Goal: Contribute content: Contribute content

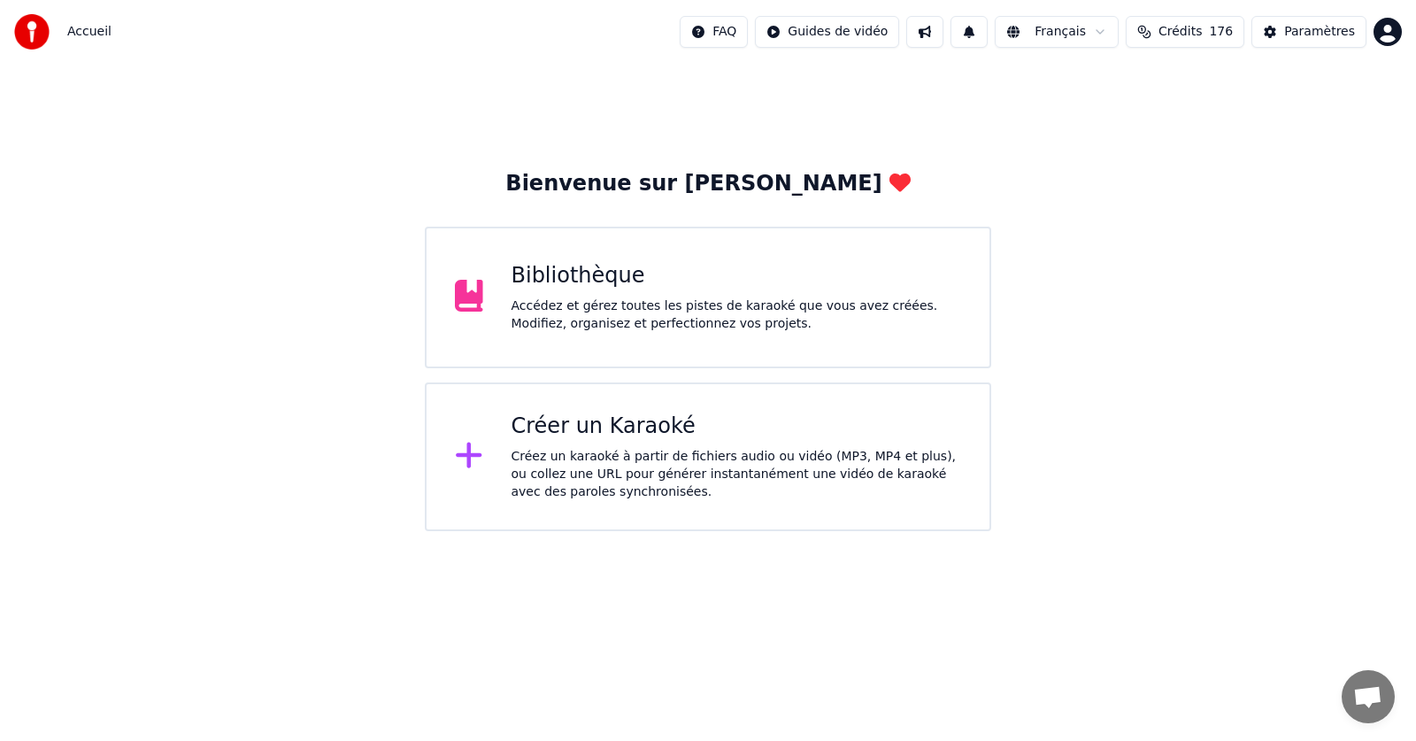
click at [590, 298] on div "Accédez et gérez toutes les pistes de karaoké que vous avez créées. Modifiez, o…" at bounding box center [737, 314] width 451 height 35
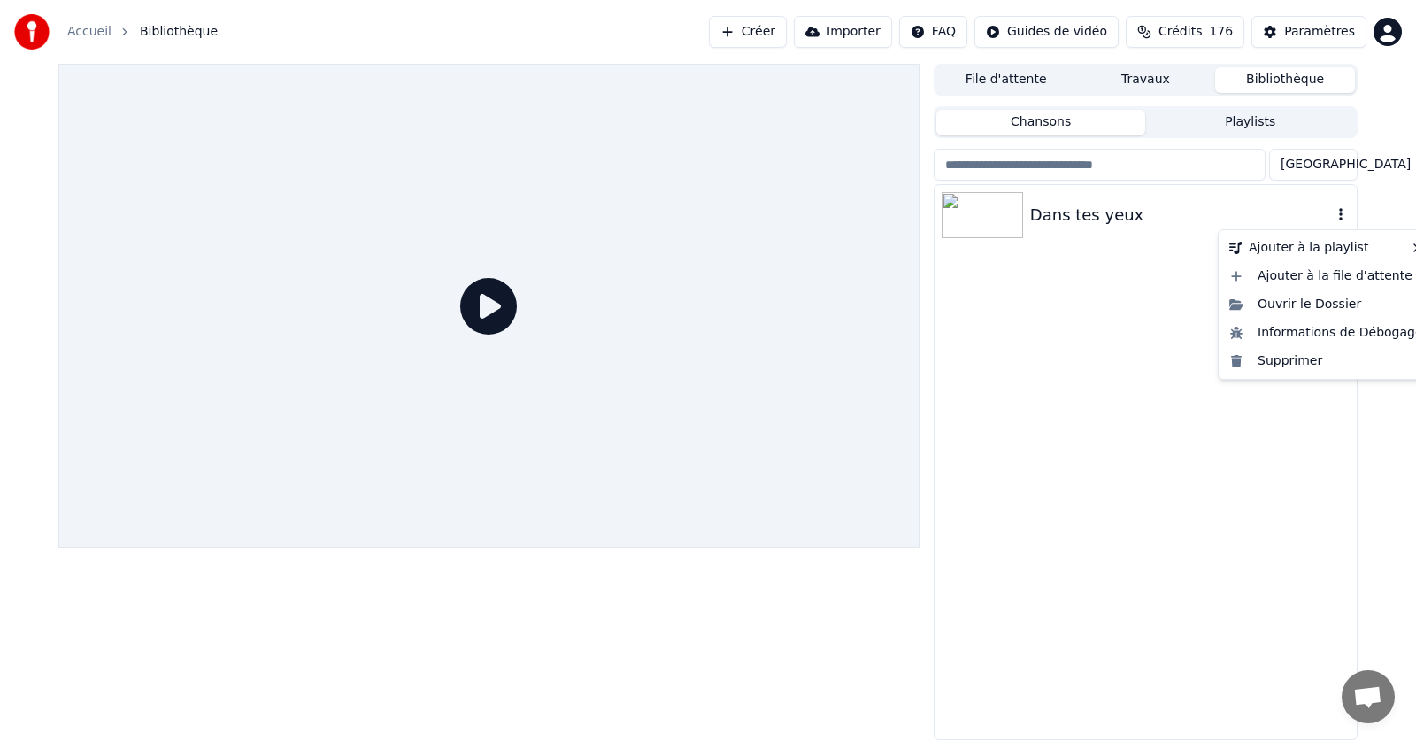
click at [1341, 220] on icon "button" at bounding box center [1341, 214] width 4 height 12
click at [1296, 360] on div "Supprimer" at bounding box center [1327, 361] width 208 height 28
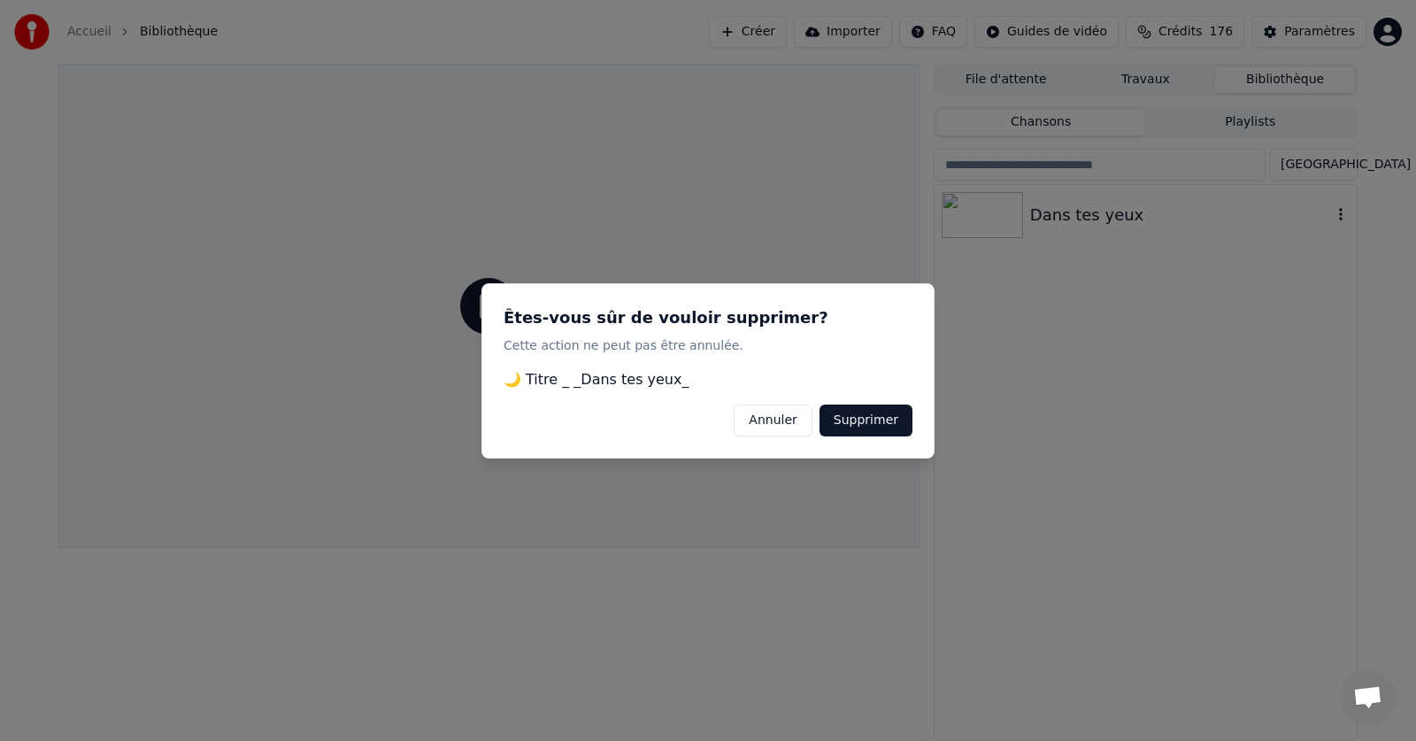
drag, startPoint x: 895, startPoint y: 420, endPoint x: 881, endPoint y: 436, distance: 20.7
click at [893, 422] on button "Supprimer" at bounding box center [866, 420] width 93 height 32
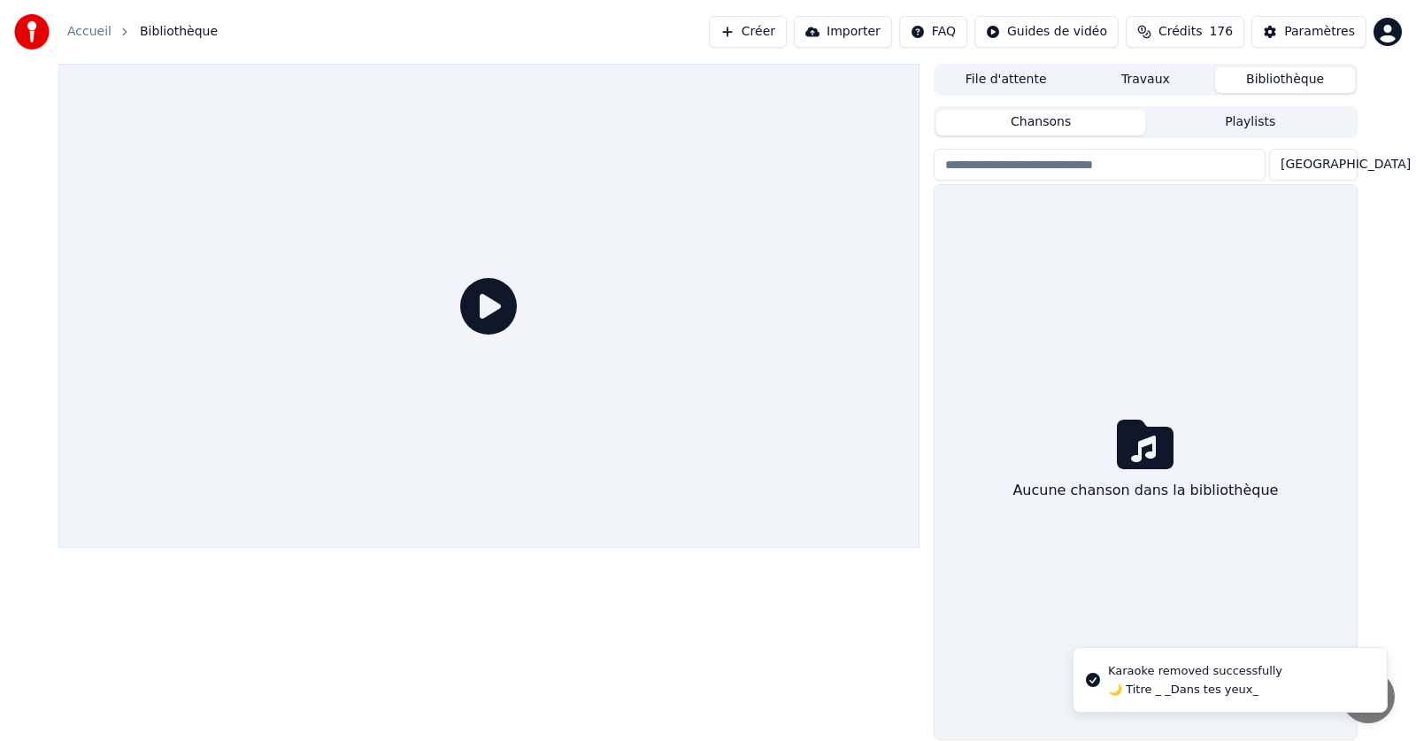
click at [91, 34] on link "Accueil" at bounding box center [89, 32] width 44 height 18
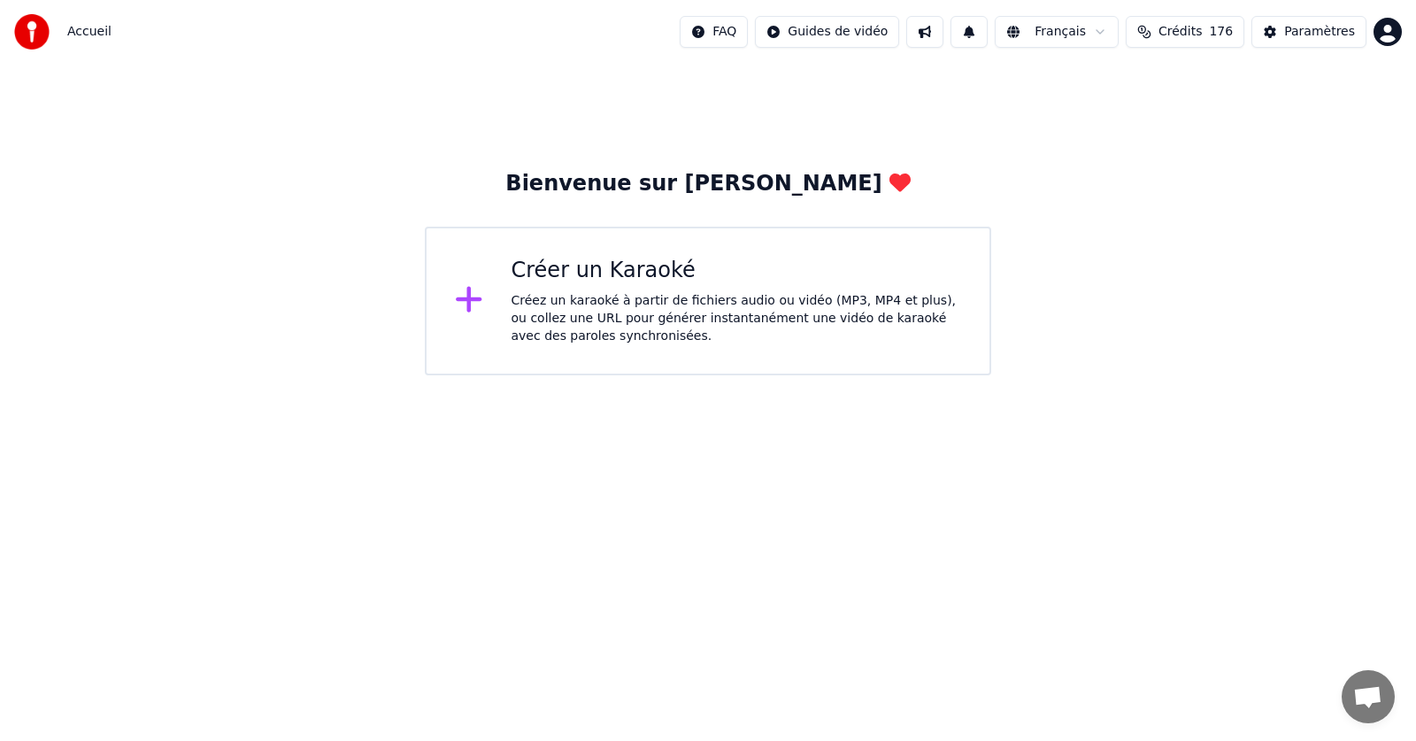
click at [631, 288] on div "Créer un Karaoké Créez un karaoké à partir de fichiers audio ou vidéo (MP3, MP4…" at bounding box center [737, 301] width 451 height 89
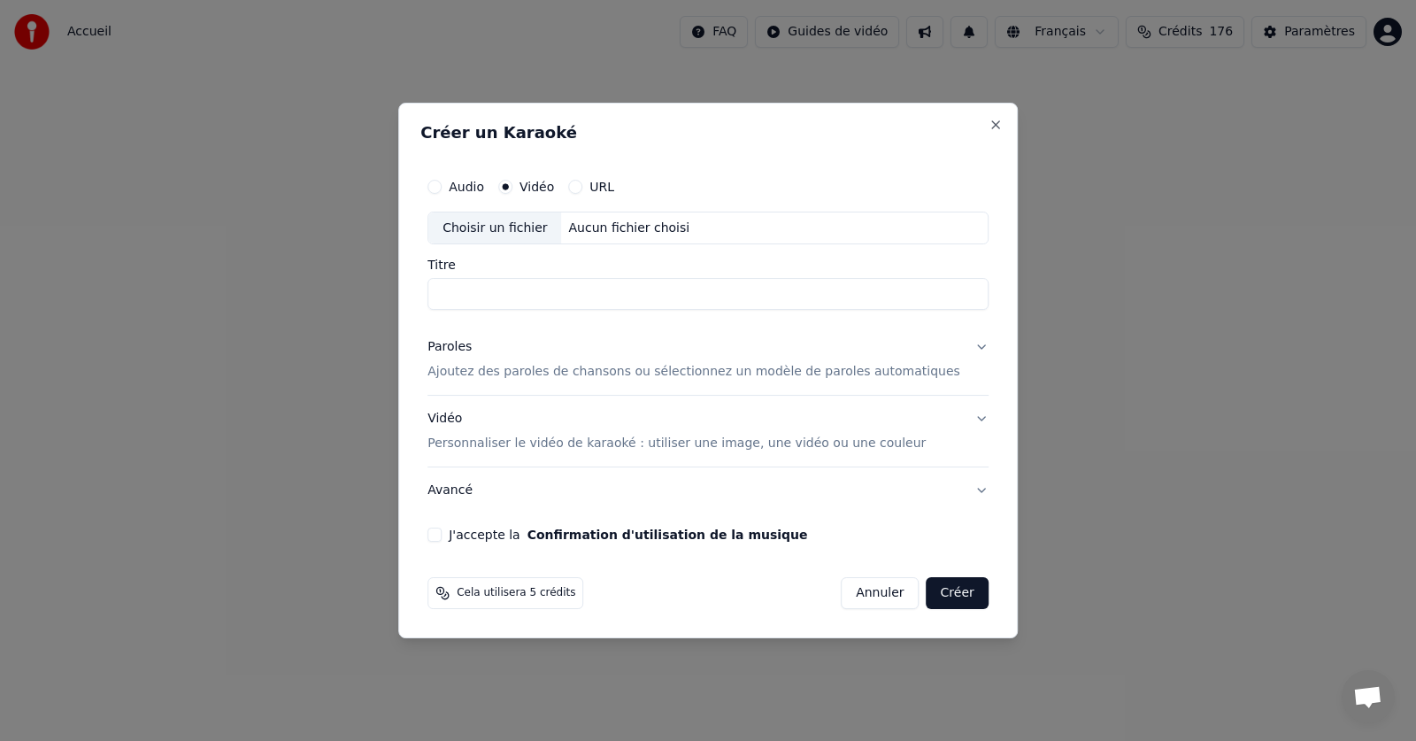
click at [524, 229] on div "Choisir un fichier" at bounding box center [494, 228] width 133 height 32
type input "**********"
click at [521, 375] on p "Ajoutez des paroles de chansons ou sélectionnez un modèle de paroles automatiqu…" at bounding box center [694, 373] width 533 height 18
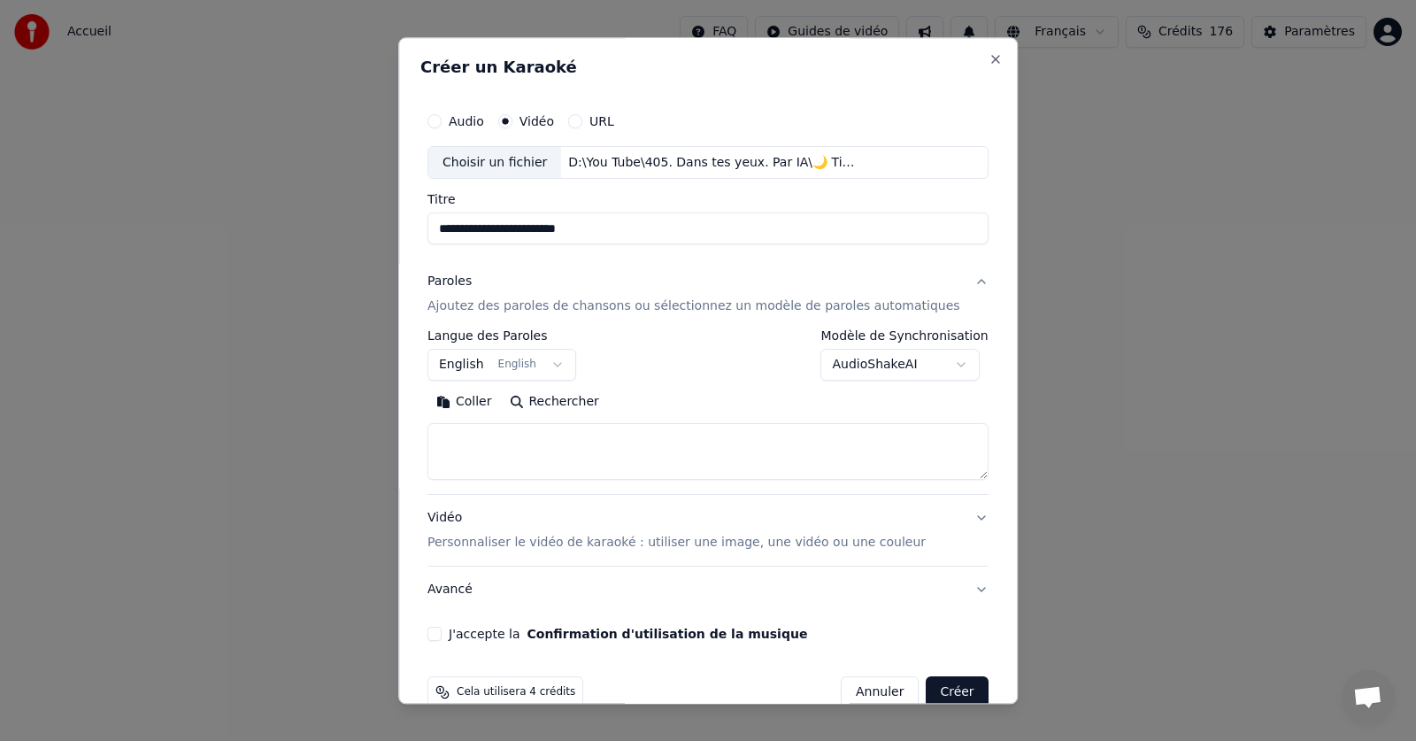
click at [487, 403] on button "Coller" at bounding box center [464, 403] width 73 height 28
type textarea "**********"
click at [442, 632] on button "J'accepte la Confirmation d'utilisation de la musique" at bounding box center [435, 635] width 14 height 14
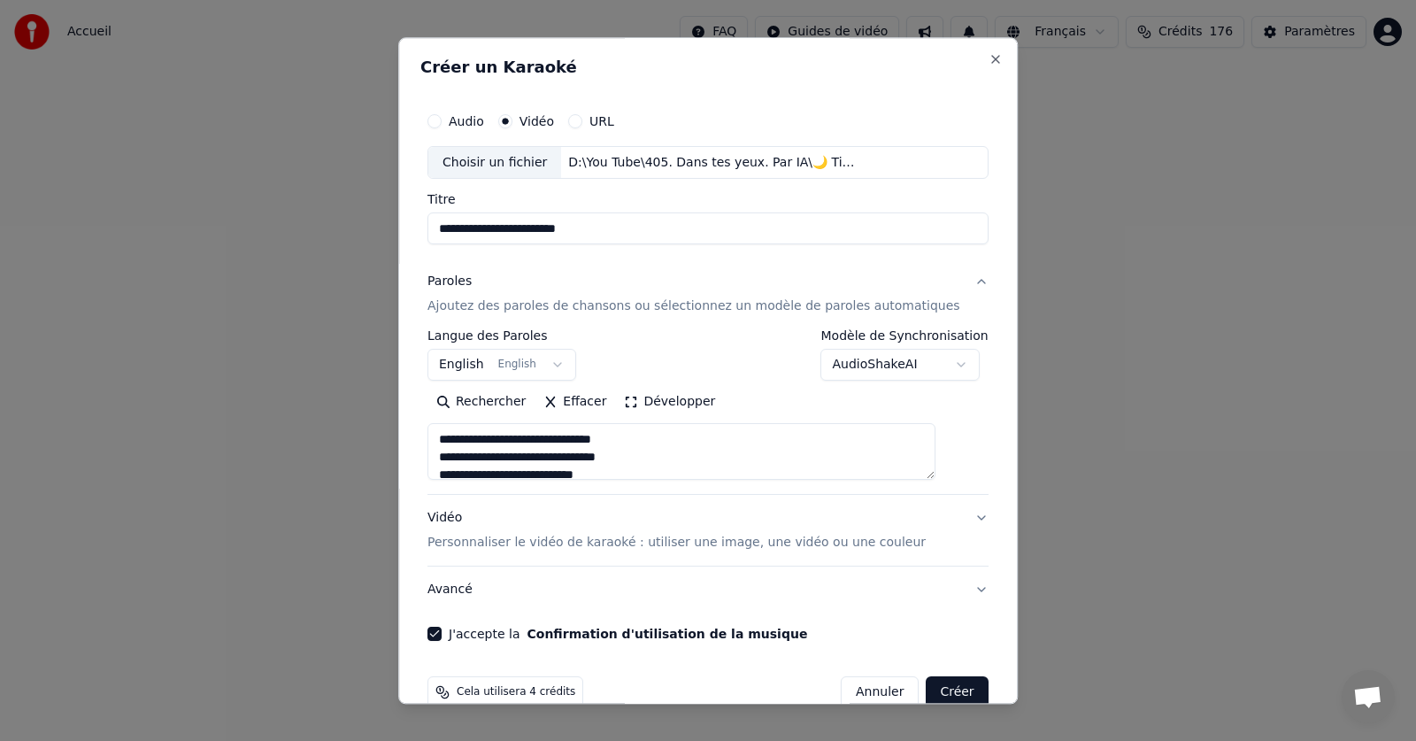
click at [927, 689] on button "Créer" at bounding box center [958, 693] width 62 height 32
select select "**"
type textarea "**********"
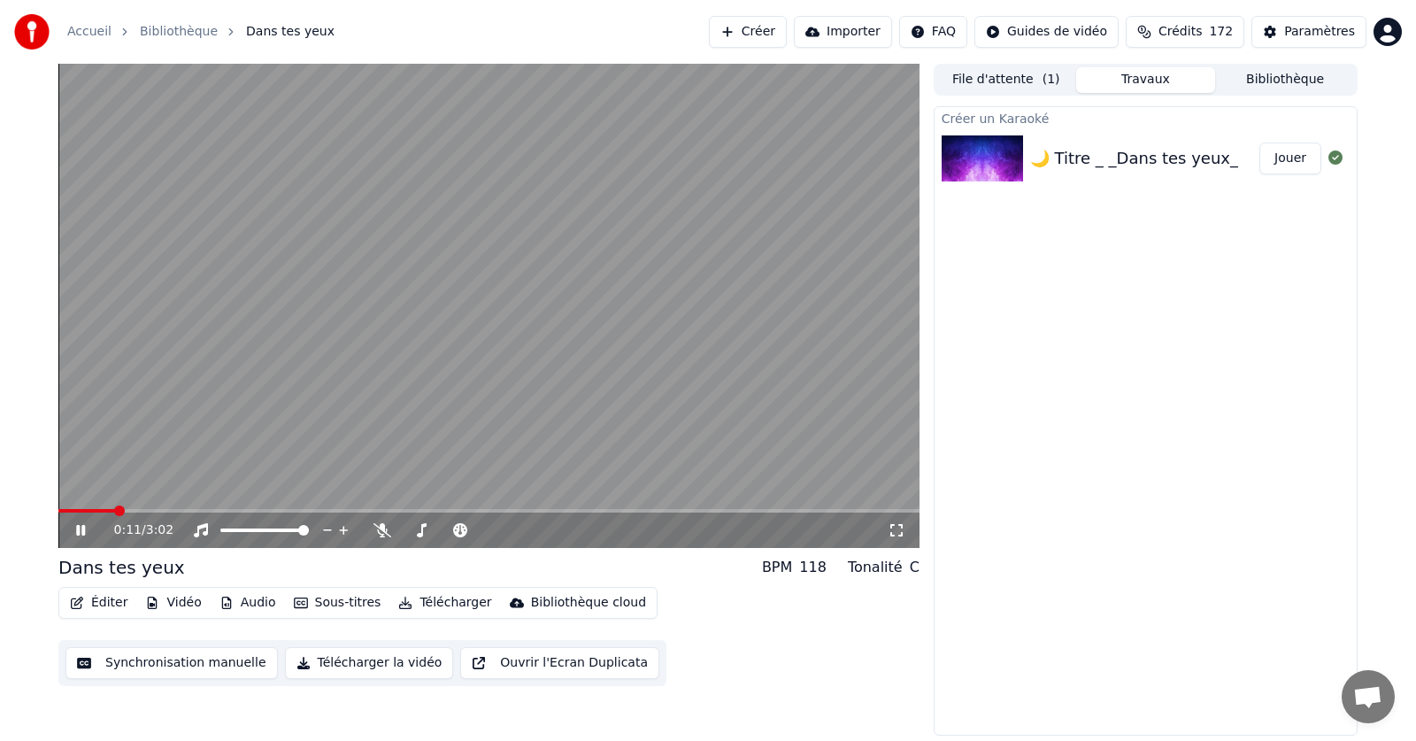
click at [79, 528] on icon at bounding box center [80, 530] width 9 height 11
click at [58, 513] on span at bounding box center [63, 510] width 11 height 11
click at [378, 530] on icon at bounding box center [383, 530] width 18 height 14
click at [77, 530] on icon at bounding box center [80, 530] width 11 height 12
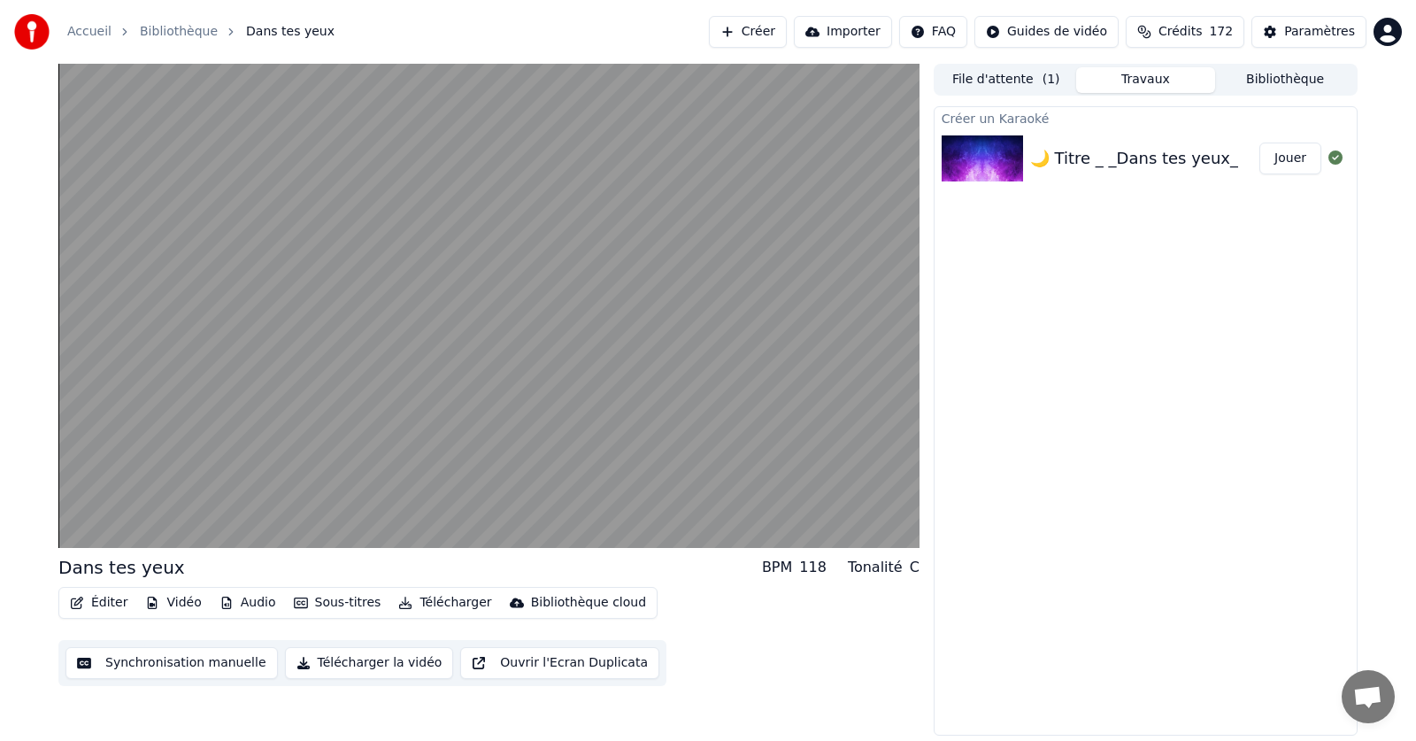
click at [1389, 32] on html "Accueil Bibliothèque Dans tes yeux Créer Importer FAQ Guides de vidéo Crédits 1…" at bounding box center [708, 370] width 1416 height 741
click at [1152, 240] on html "Accueil Bibliothèque Dans tes yeux Créer Importer FAQ Guides de vidéo Crédits 1…" at bounding box center [708, 370] width 1416 height 741
